Goal: Task Accomplishment & Management: Use online tool/utility

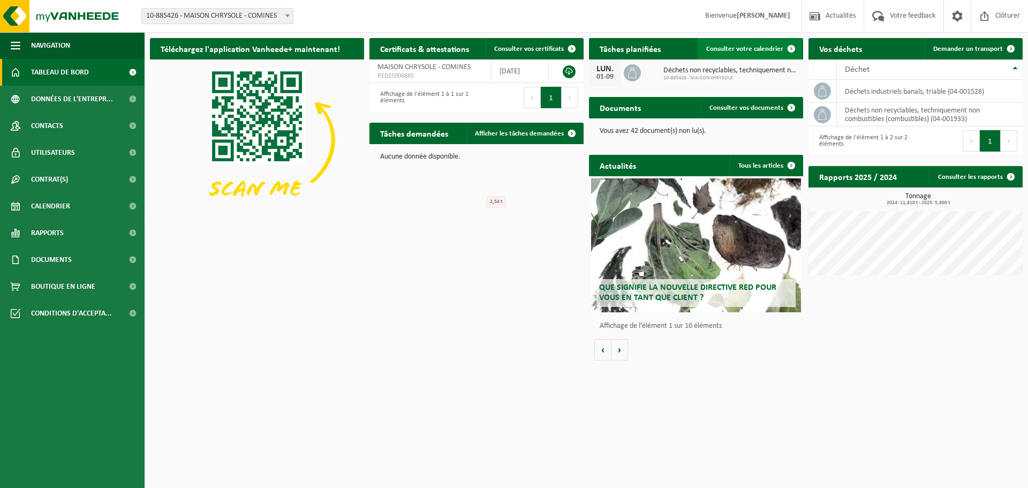
click at [759, 51] on span "Consulter votre calendrier" at bounding box center [744, 49] width 77 height 7
click at [944, 95] on td "déchets industriels banals, triable (04-001528)" at bounding box center [930, 91] width 186 height 23
click at [655, 78] on div "LUN. 01-09 Déchets non recyclables, techniquement non combustibles (combustible…" at bounding box center [696, 72] width 214 height 27
click at [681, 73] on span "Déchets non recyclables, techniquement non combustibles (combustibles)" at bounding box center [731, 70] width 134 height 9
click at [721, 108] on span "Consulter vos documents" at bounding box center [747, 107] width 74 height 7
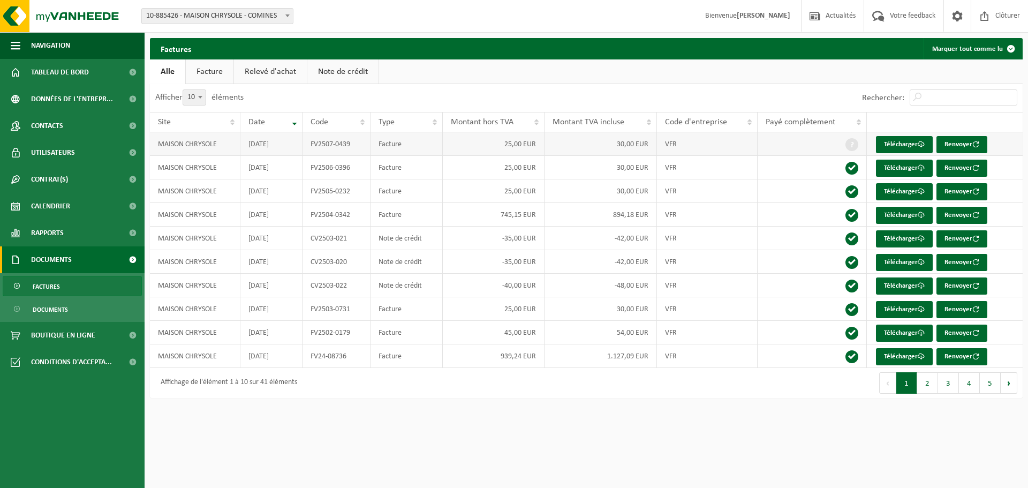
click at [854, 142] on span at bounding box center [852, 144] width 13 height 13
click at [925, 386] on button "2" at bounding box center [927, 382] width 21 height 21
click at [944, 386] on button "3" at bounding box center [948, 382] width 21 height 21
click at [959, 386] on button "3" at bounding box center [948, 382] width 21 height 21
click at [988, 385] on button "5" at bounding box center [990, 382] width 21 height 21
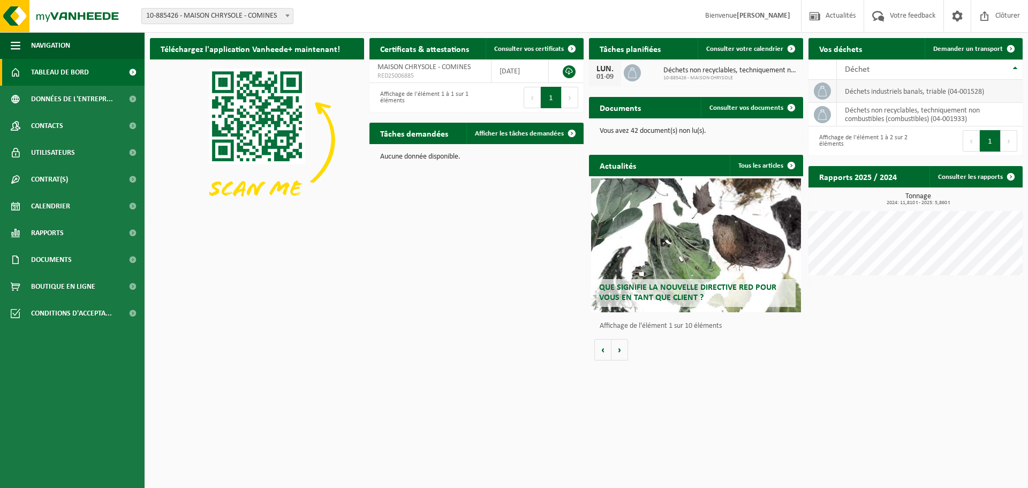
click at [870, 87] on td "déchets industriels banals, triable (04-001528)" at bounding box center [930, 91] width 186 height 23
click at [960, 49] on span "Demander un transport" at bounding box center [968, 49] width 70 height 7
click at [761, 168] on link "Tous les articles" at bounding box center [766, 165] width 72 height 21
